Goal: Task Accomplishment & Management: Use online tool/utility

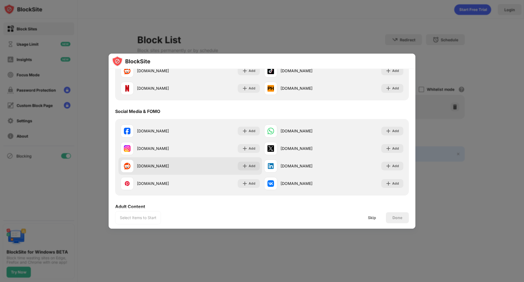
scroll to position [137, 0]
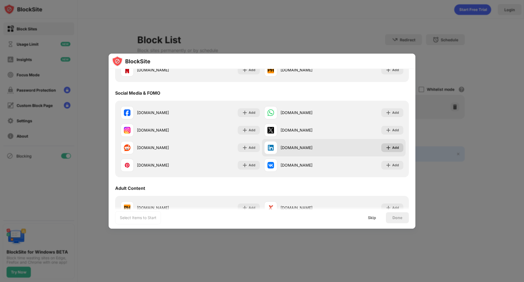
click at [387, 147] on img at bounding box center [388, 147] width 5 height 5
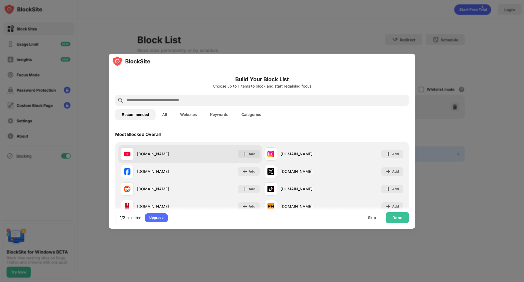
scroll to position [0, 0]
click at [191, 99] on input "text" at bounding box center [266, 100] width 281 height 7
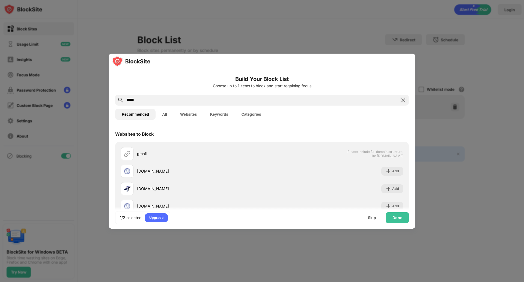
click at [219, 97] on input "*****" at bounding box center [262, 100] width 272 height 7
paste input "**********"
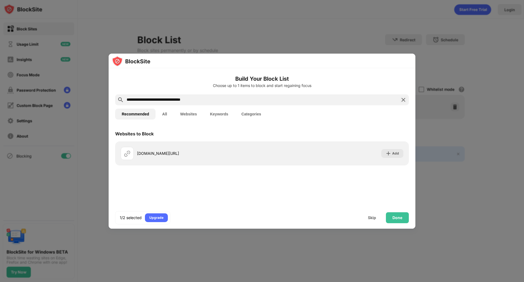
type input "**********"
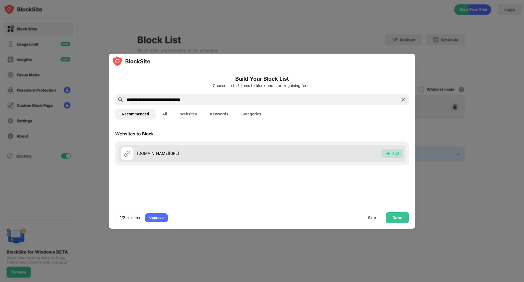
click at [395, 152] on div "Add" at bounding box center [395, 152] width 7 height 5
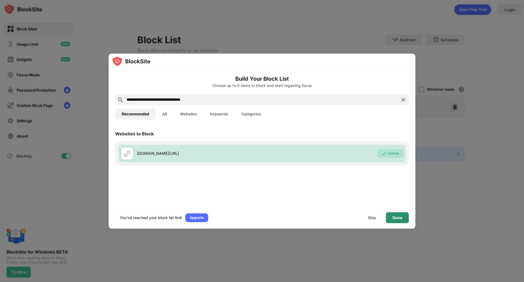
click at [393, 217] on div "Done" at bounding box center [398, 217] width 10 height 4
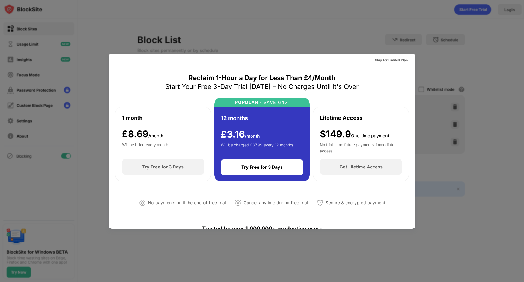
click at [137, 128] on div "£ 8.69 /month" at bounding box center [143, 133] width 42 height 11
click at [392, 60] on div "Skip for Limited Plan" at bounding box center [391, 59] width 33 height 5
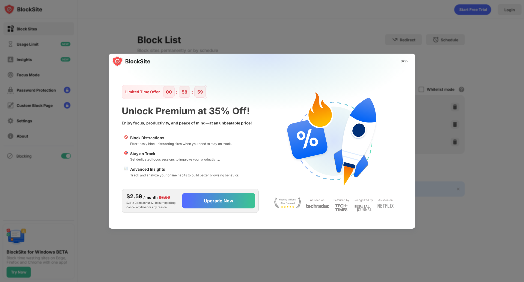
click at [410, 61] on div "Skip" at bounding box center [405, 61] width 16 height 9
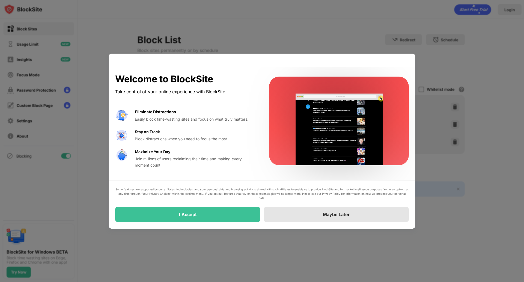
click at [336, 219] on div "Maybe Later" at bounding box center [336, 213] width 145 height 15
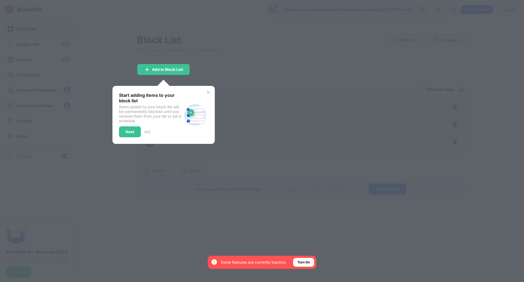
click at [134, 129] on div "Next" at bounding box center [130, 131] width 22 height 11
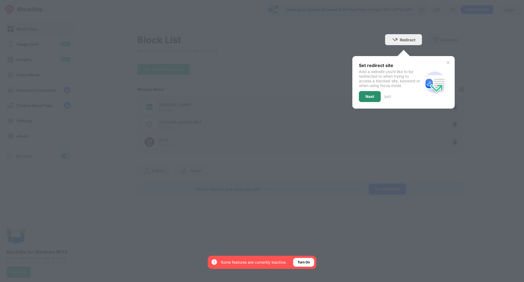
click at [370, 98] on div "Next" at bounding box center [370, 96] width 9 height 4
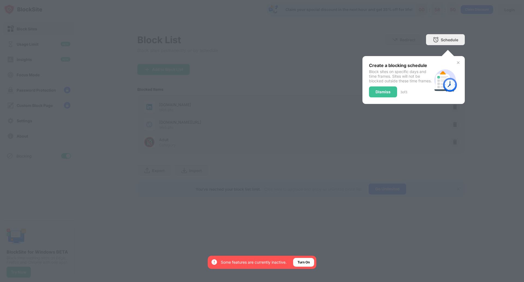
click at [443, 45] on div at bounding box center [262, 141] width 524 height 282
click at [388, 97] on div "Dismiss" at bounding box center [383, 91] width 28 height 11
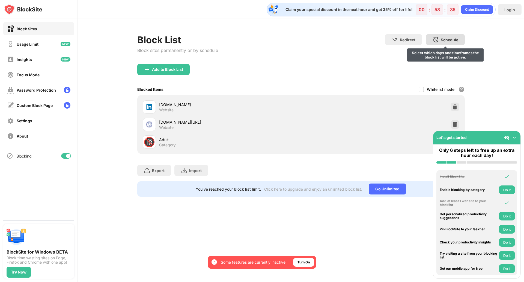
click at [447, 37] on div "Schedule" at bounding box center [449, 39] width 17 height 5
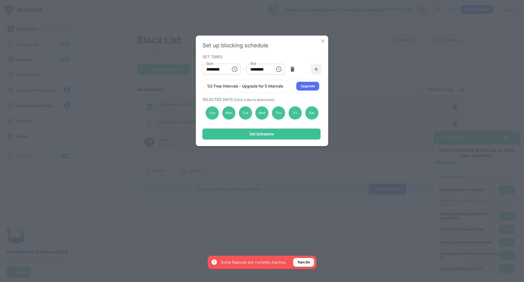
click at [325, 39] on img at bounding box center [322, 40] width 5 height 5
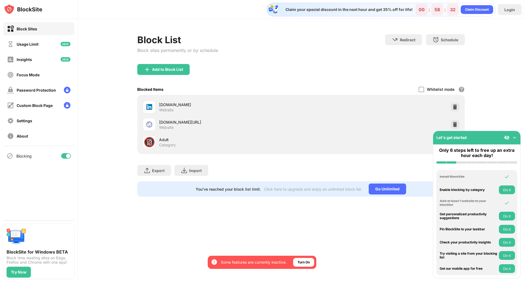
click at [64, 155] on div at bounding box center [66, 155] width 10 height 5
